Goal: Information Seeking & Learning: Learn about a topic

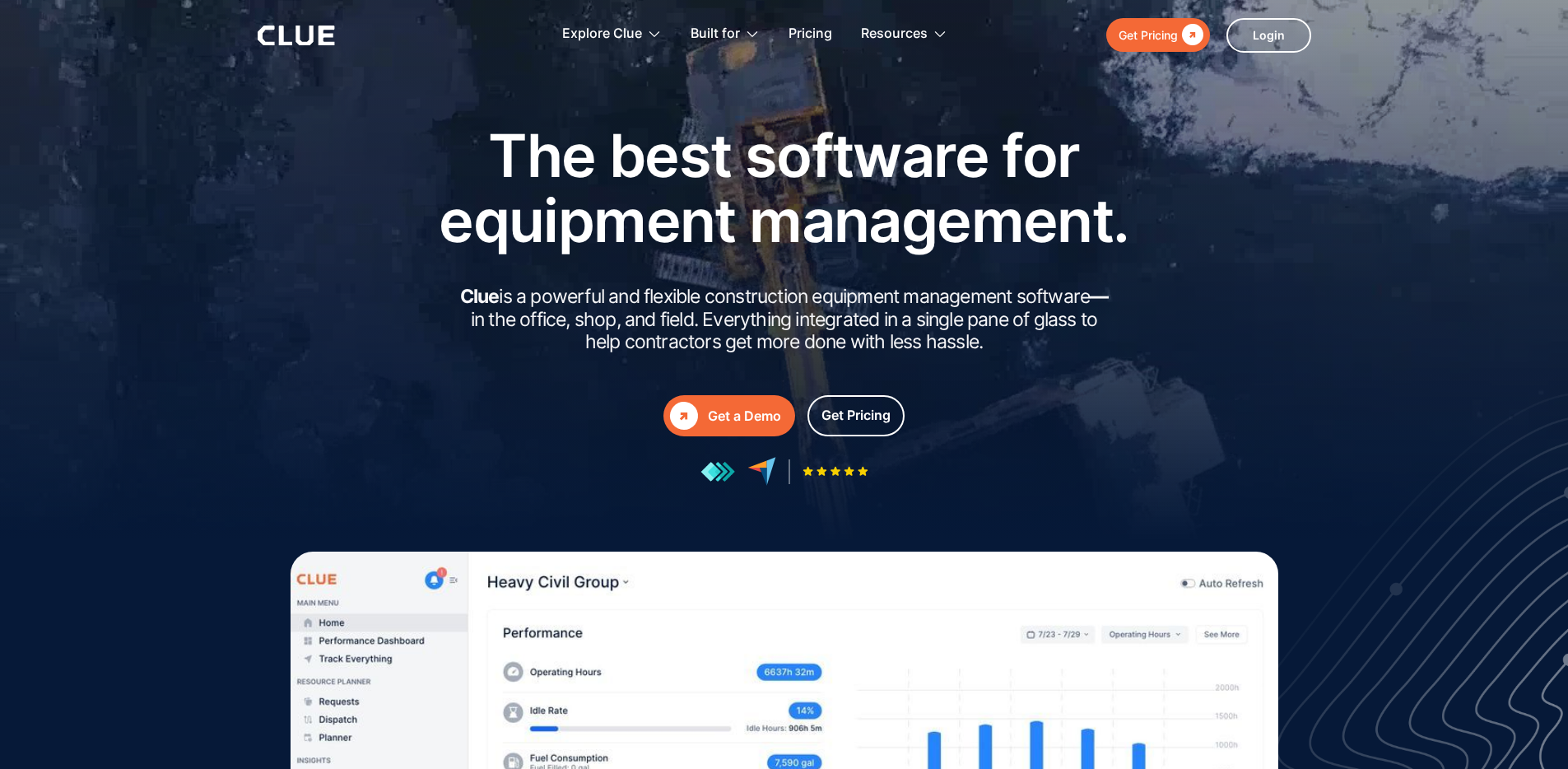
click at [1080, 386] on div "The best software for equipment management. Clue is a powerful and flexible con…" at bounding box center [784, 304] width 741 height 363
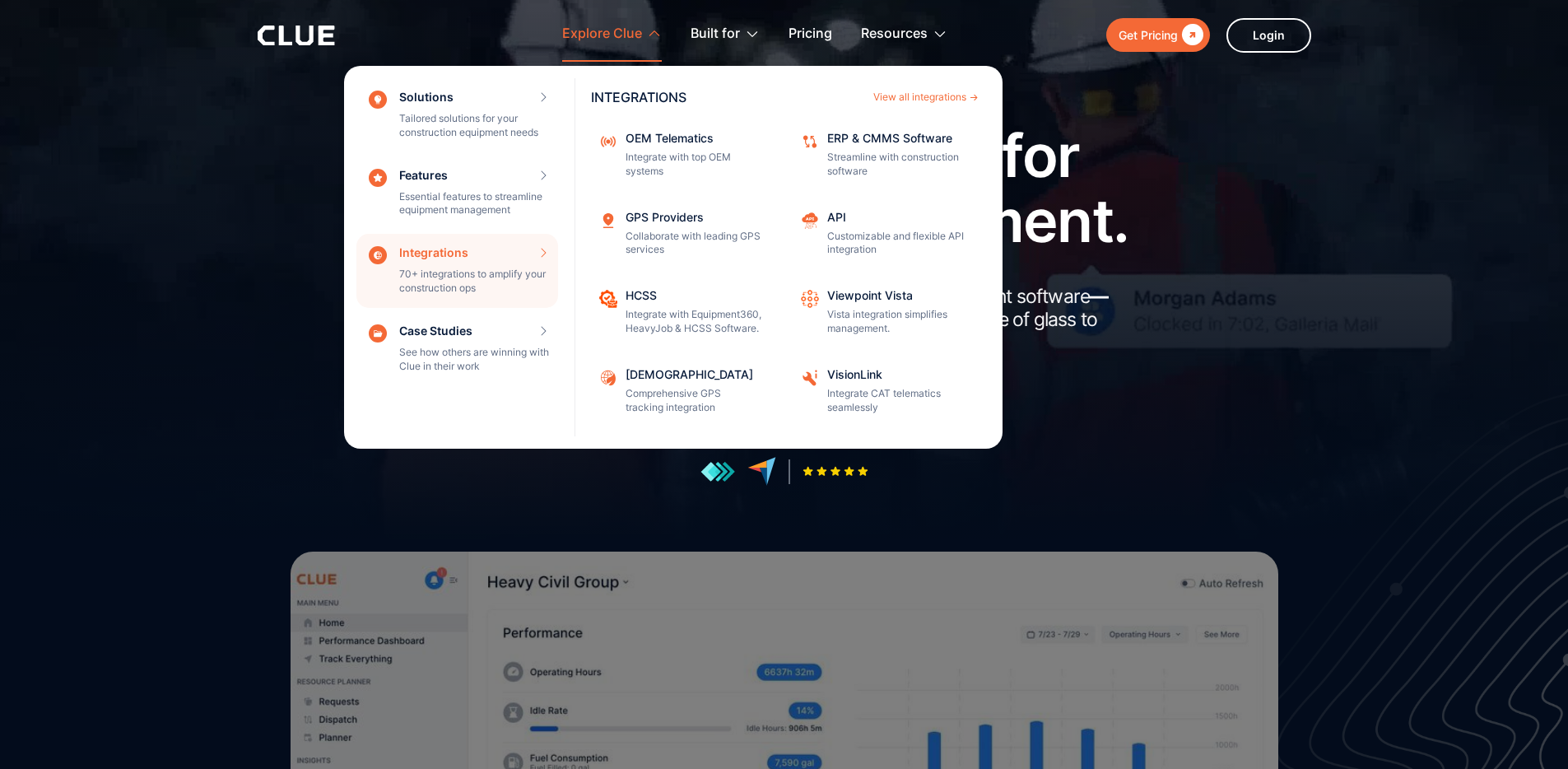
click at [428, 265] on div "Integrations 70+ integrations to amplify your construction ops INTEGRATIONS Vie…" at bounding box center [457, 271] width 202 height 74
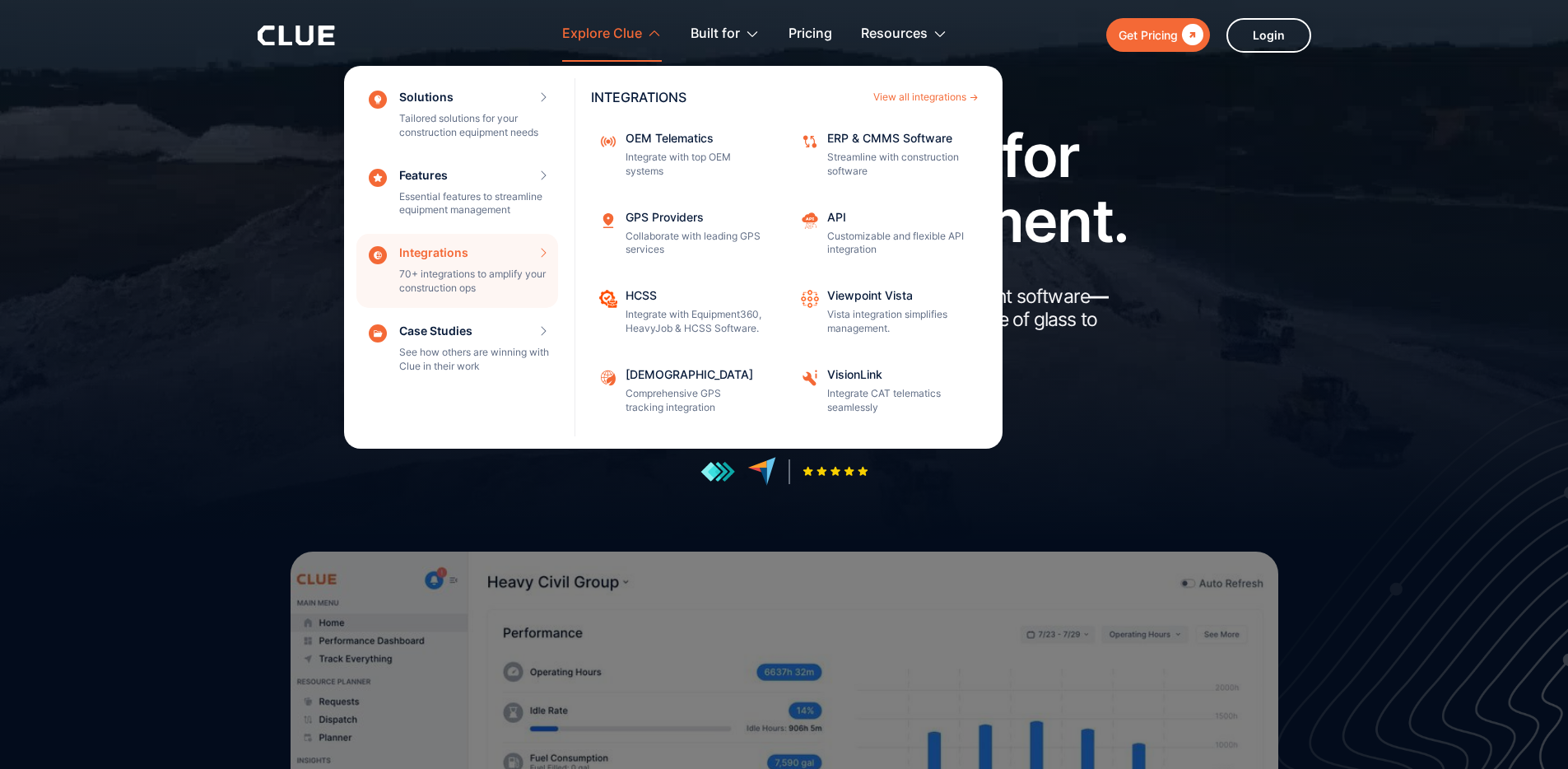
click at [457, 252] on div "Integrations 70+ integrations to amplify your construction ops INTEGRATIONS Vie…" at bounding box center [457, 271] width 202 height 74
click at [913, 95] on div "View all integrations" at bounding box center [919, 97] width 93 height 10
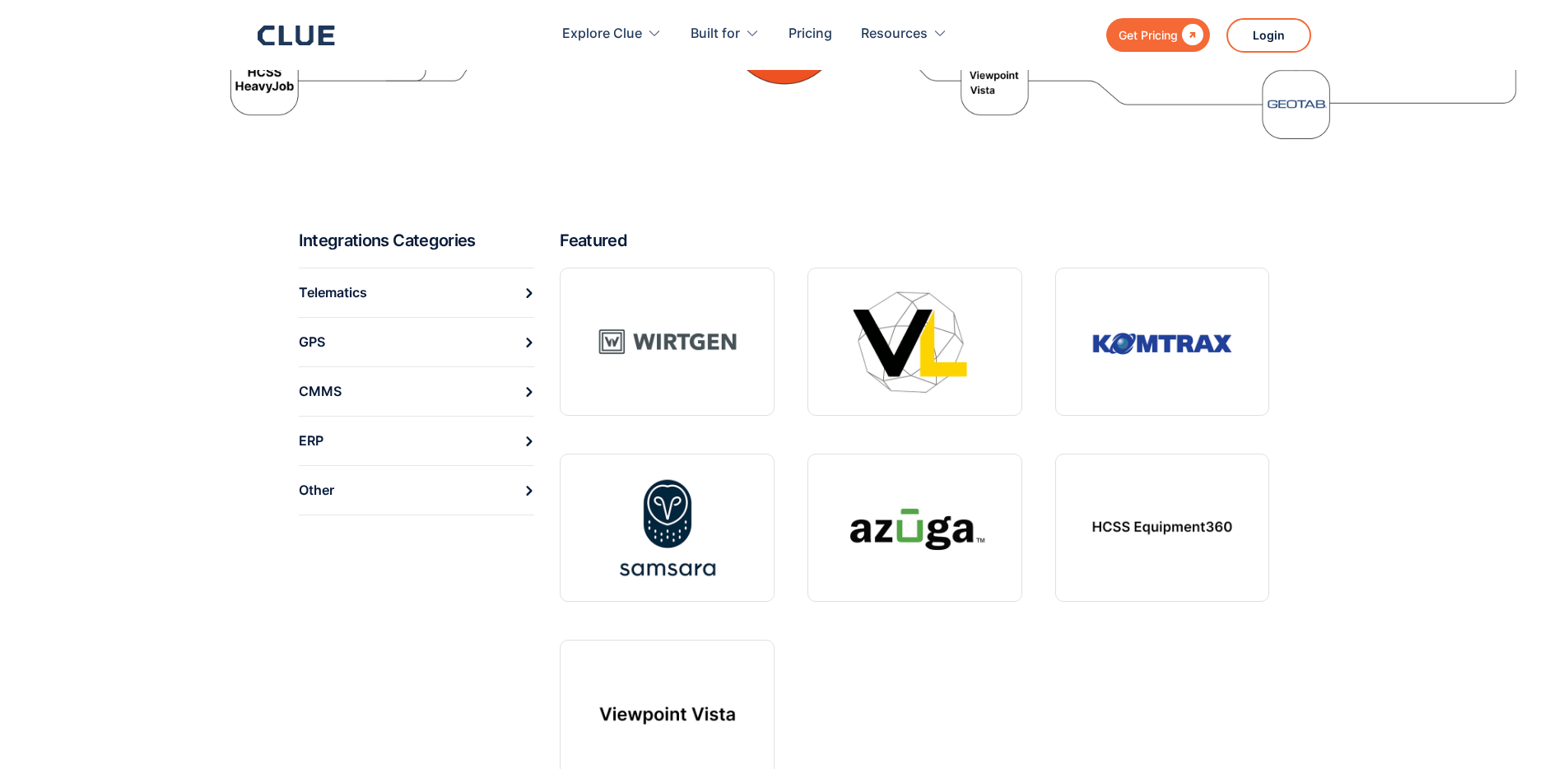
scroll to position [531, 0]
